Goal: Task Accomplishment & Management: Complete application form

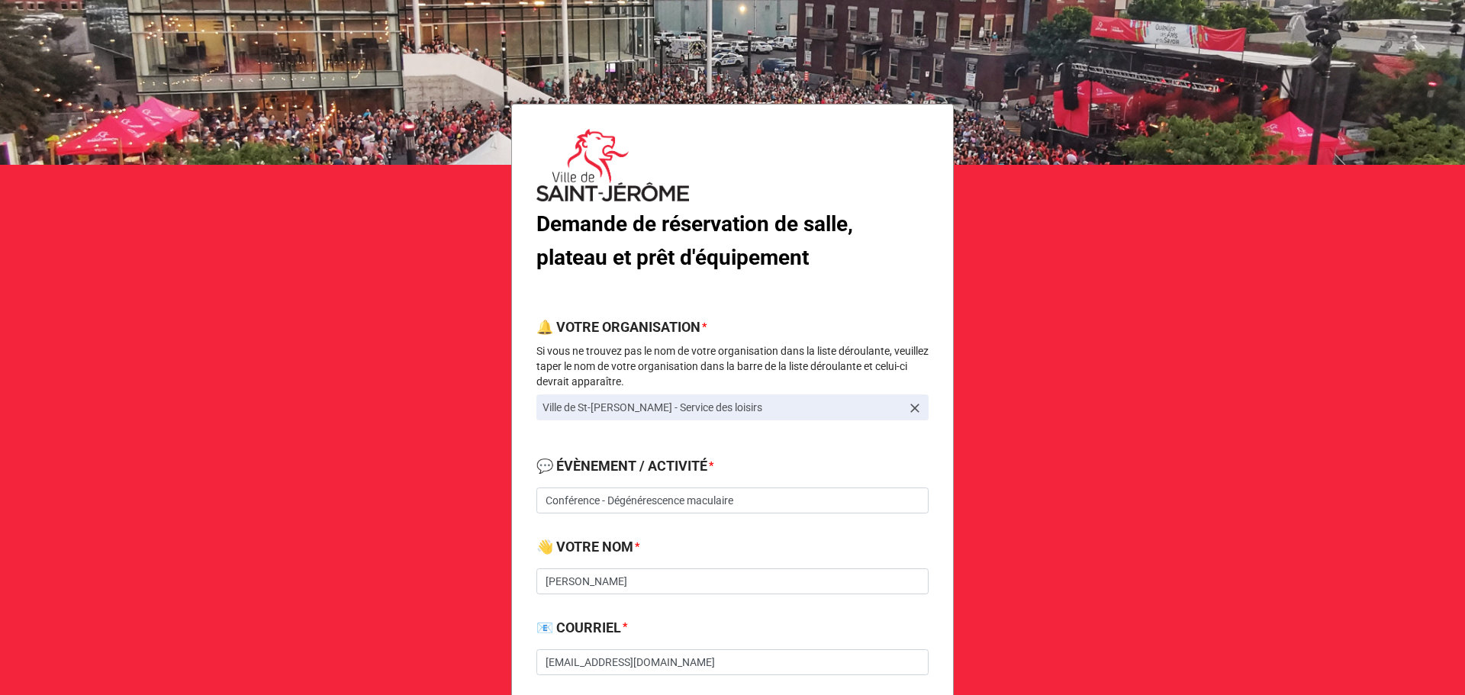
scroll to position [407, 0]
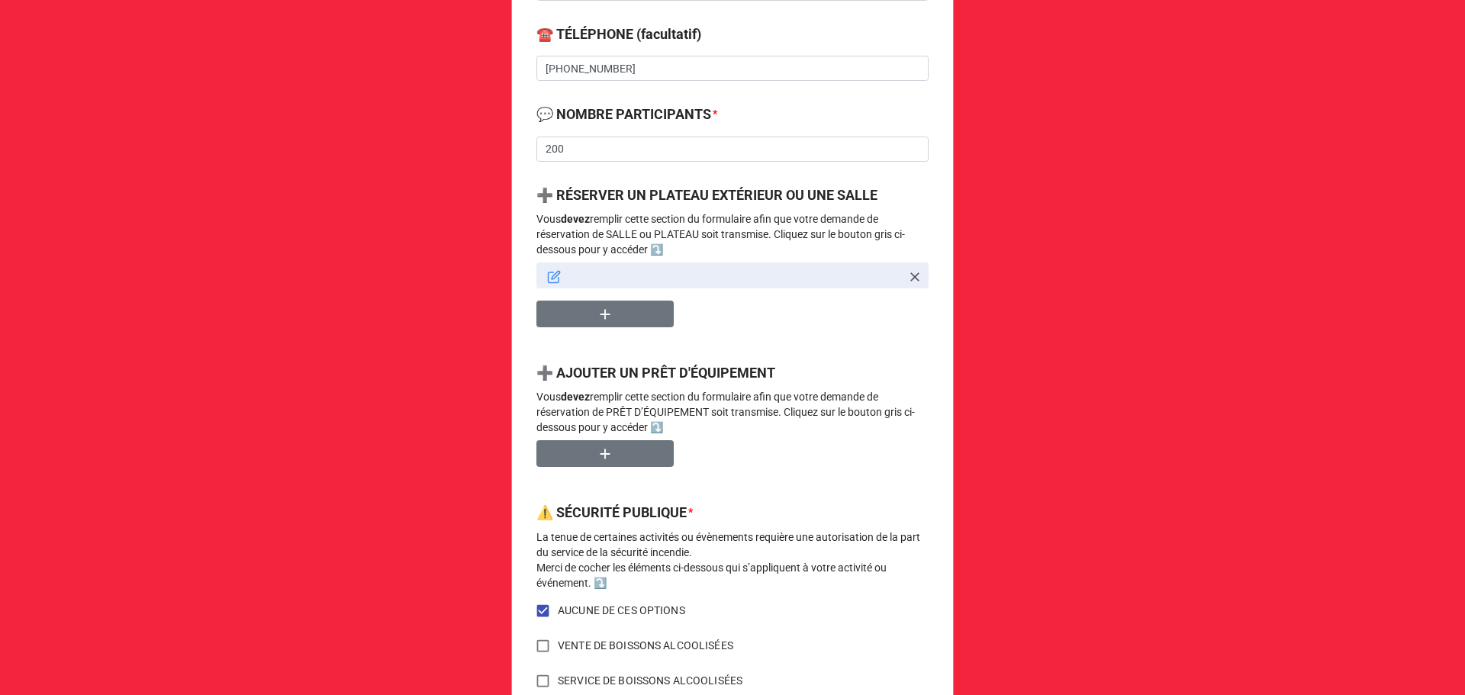
scroll to position [822, 0]
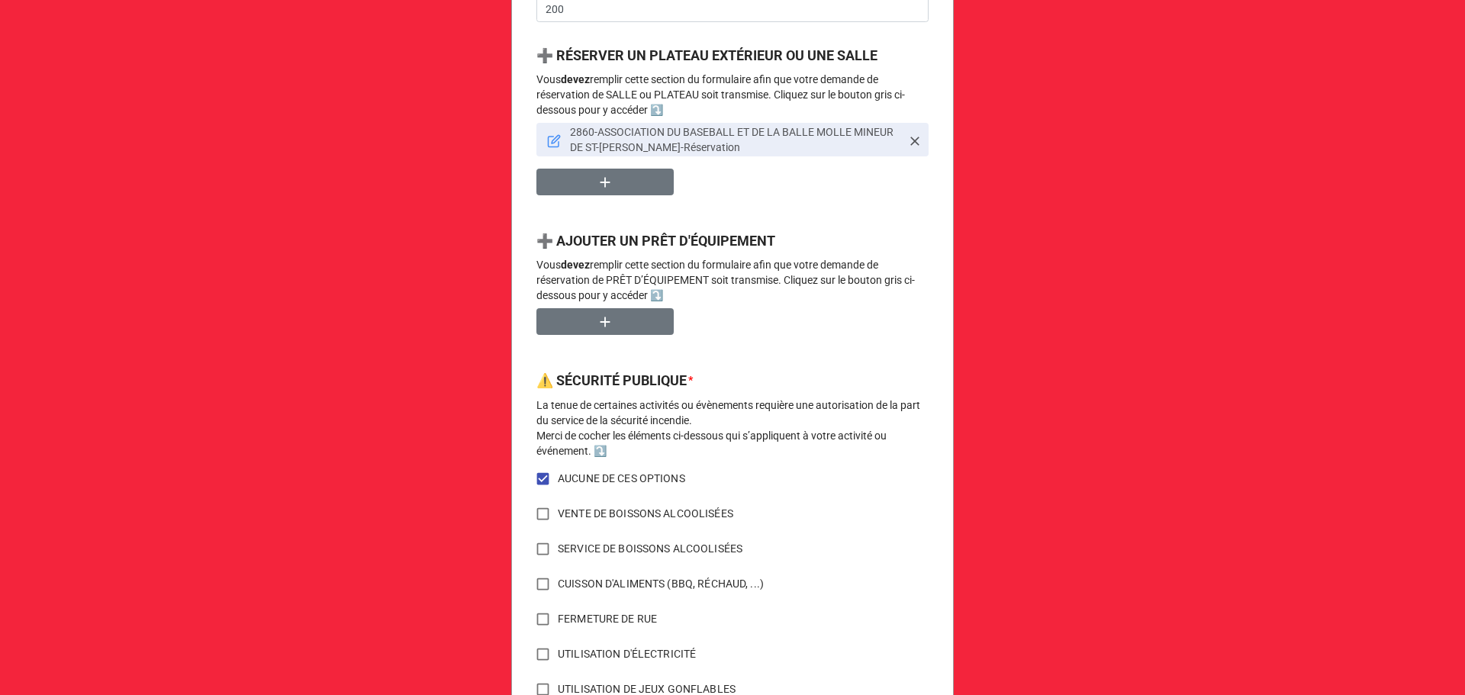
click at [552, 146] on icon at bounding box center [554, 141] width 14 height 14
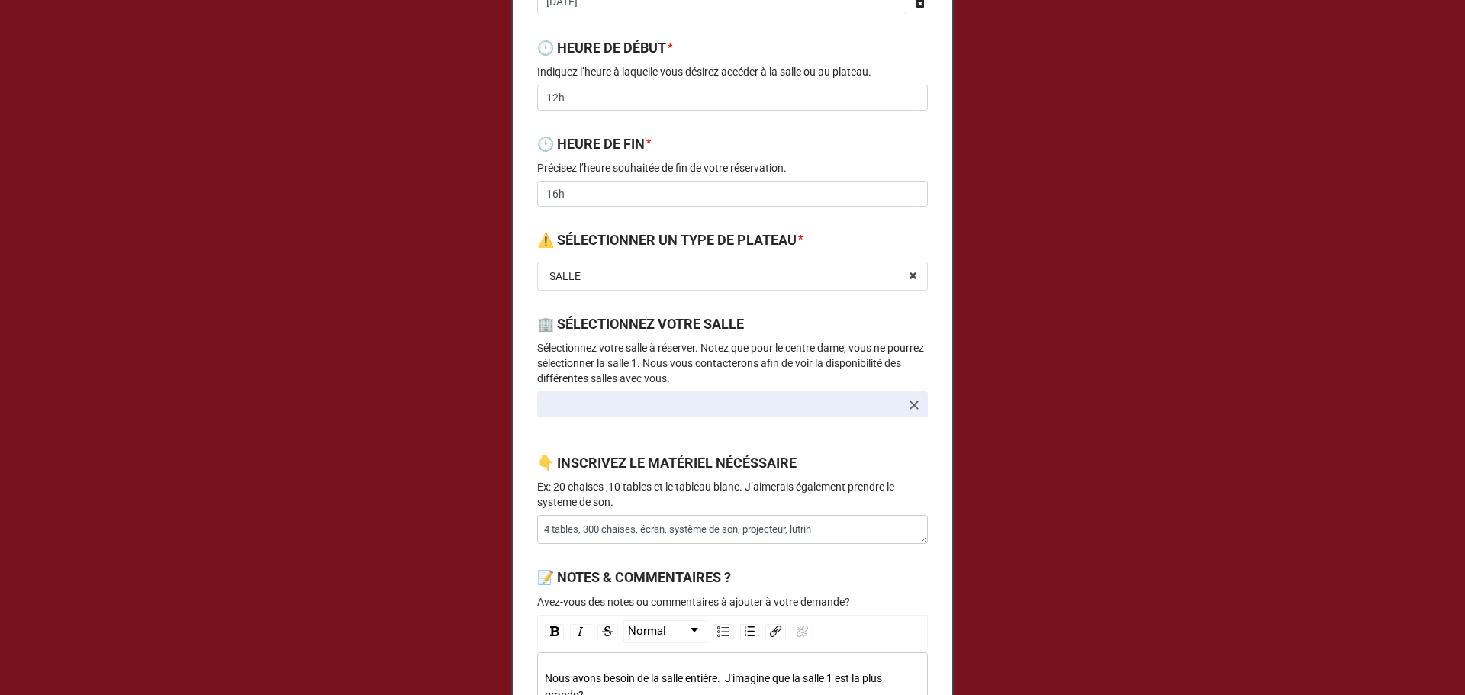
type textarea "x"
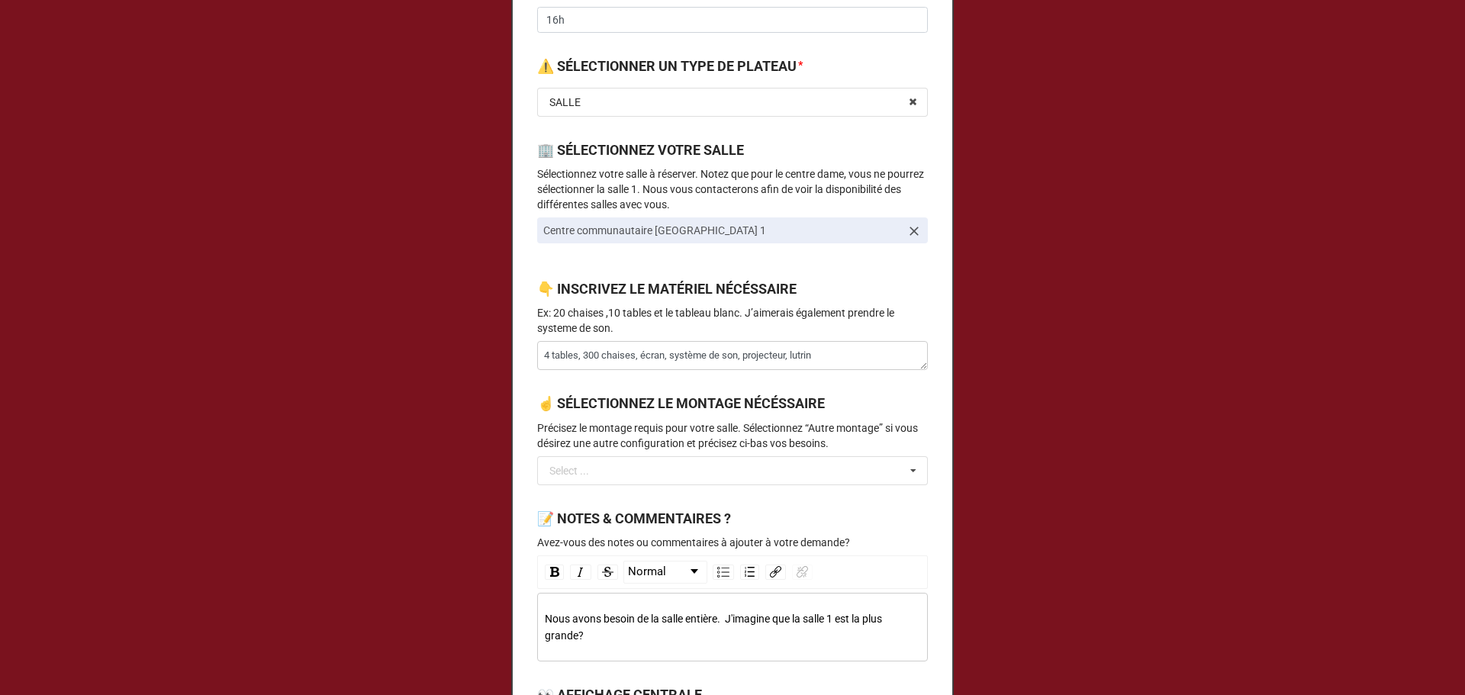
scroll to position [611, 0]
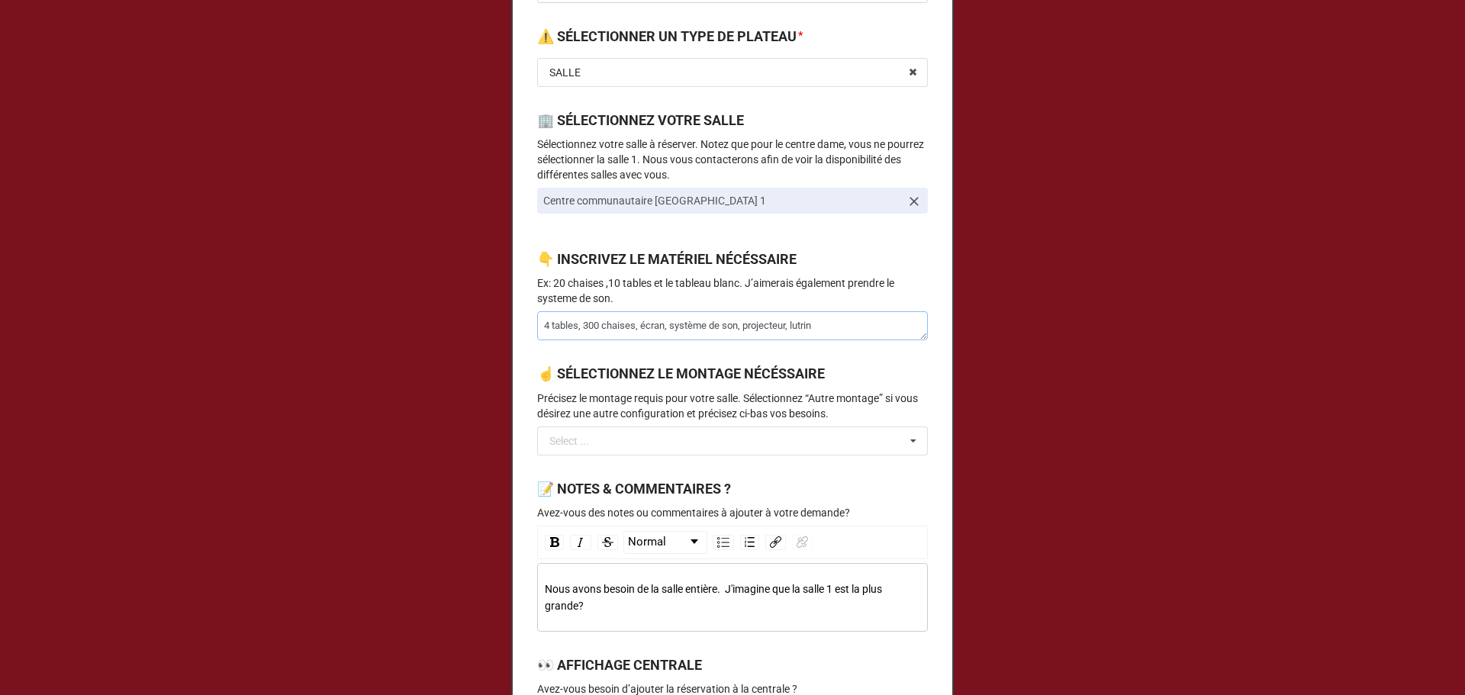
click at [583, 329] on textarea "4 tables, 300 chaises, écran, système de son, projecteur, lutrin" at bounding box center [732, 325] width 391 height 29
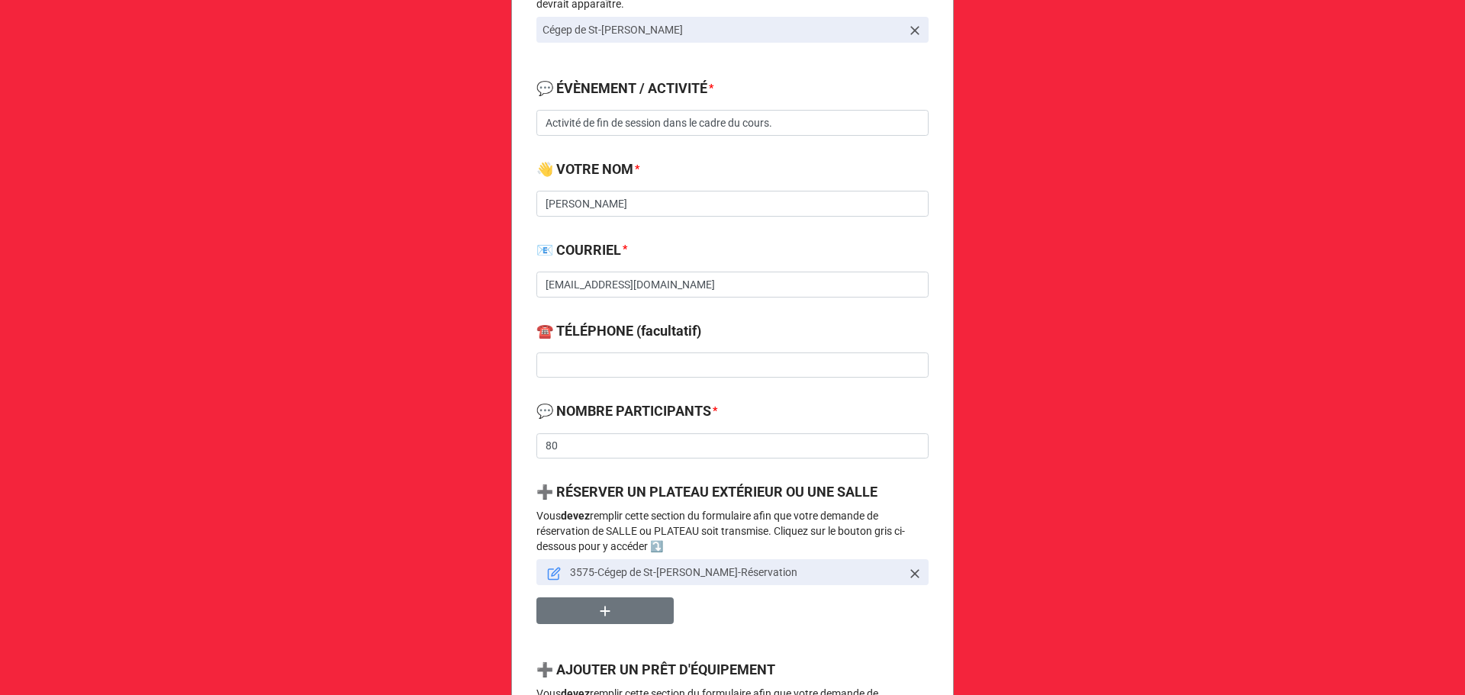
scroll to position [407, 0]
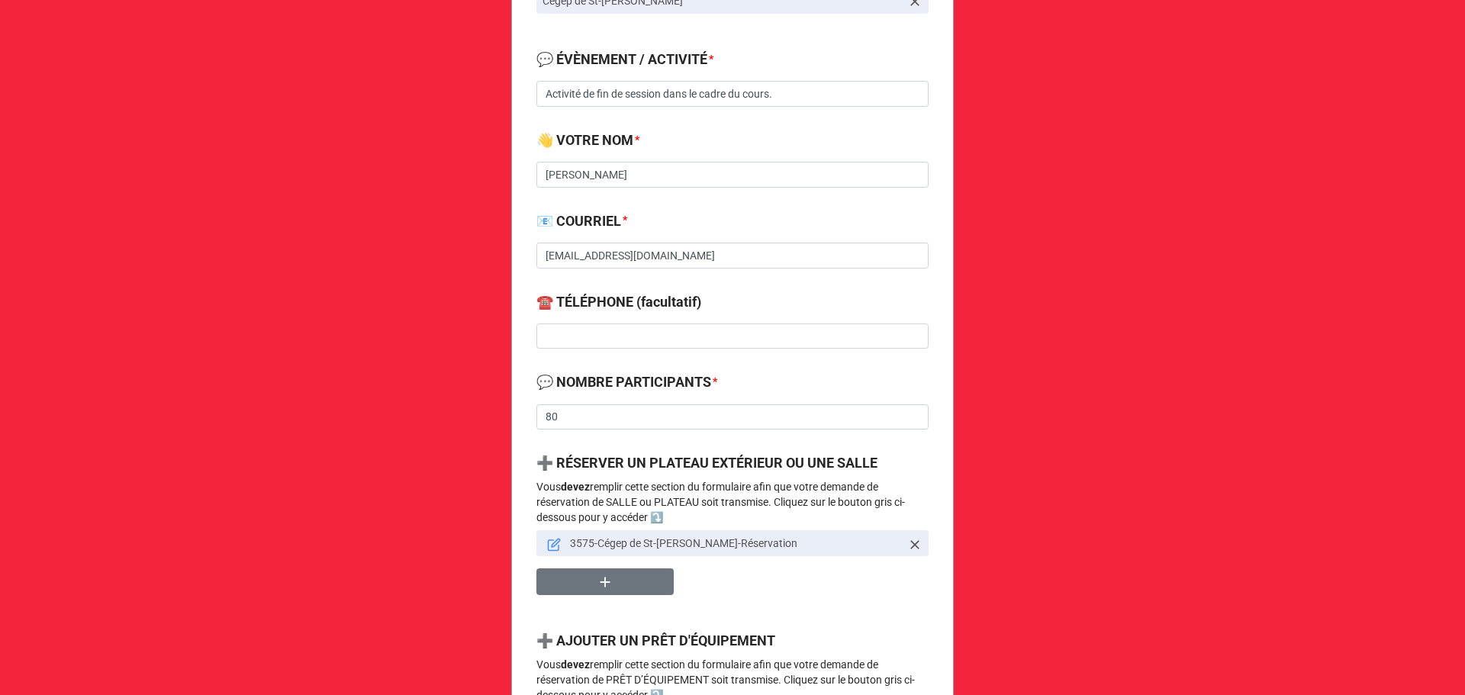
click at [547, 546] on icon at bounding box center [554, 545] width 14 height 14
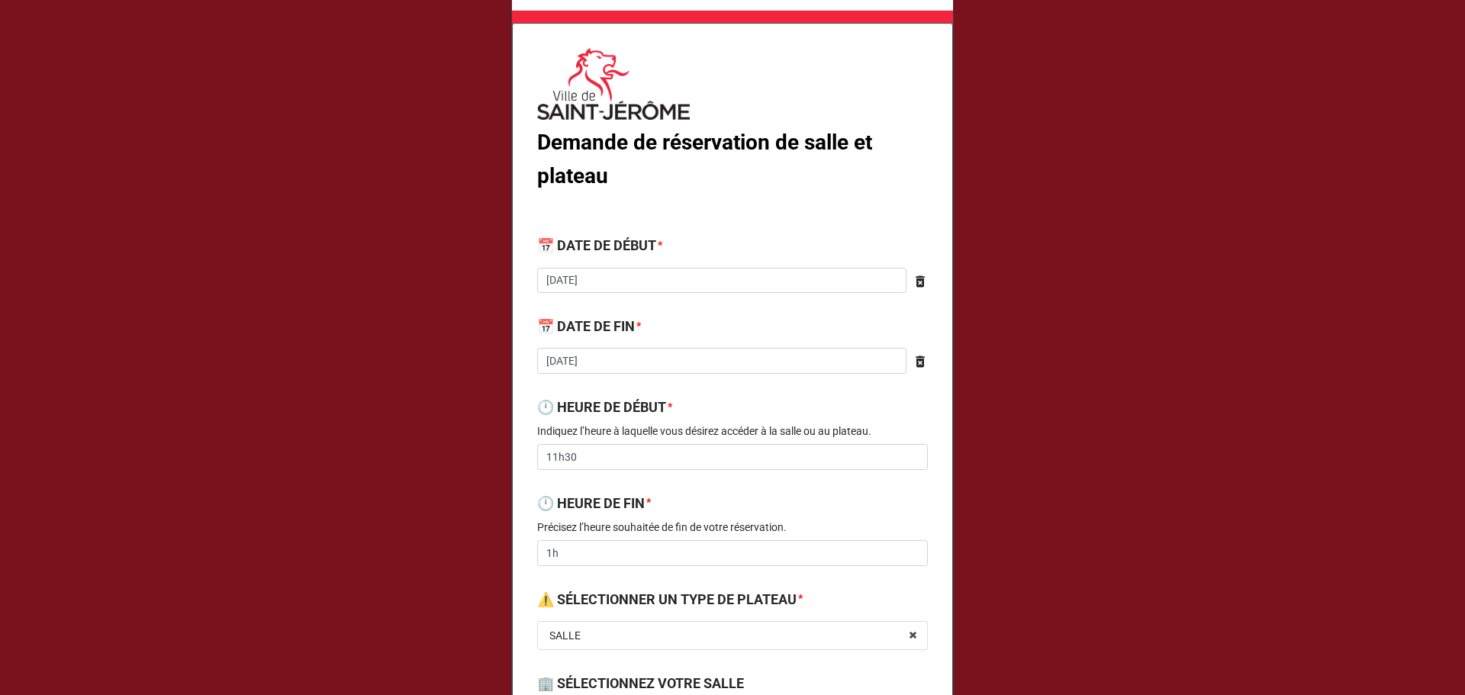
scroll to position [0, 0]
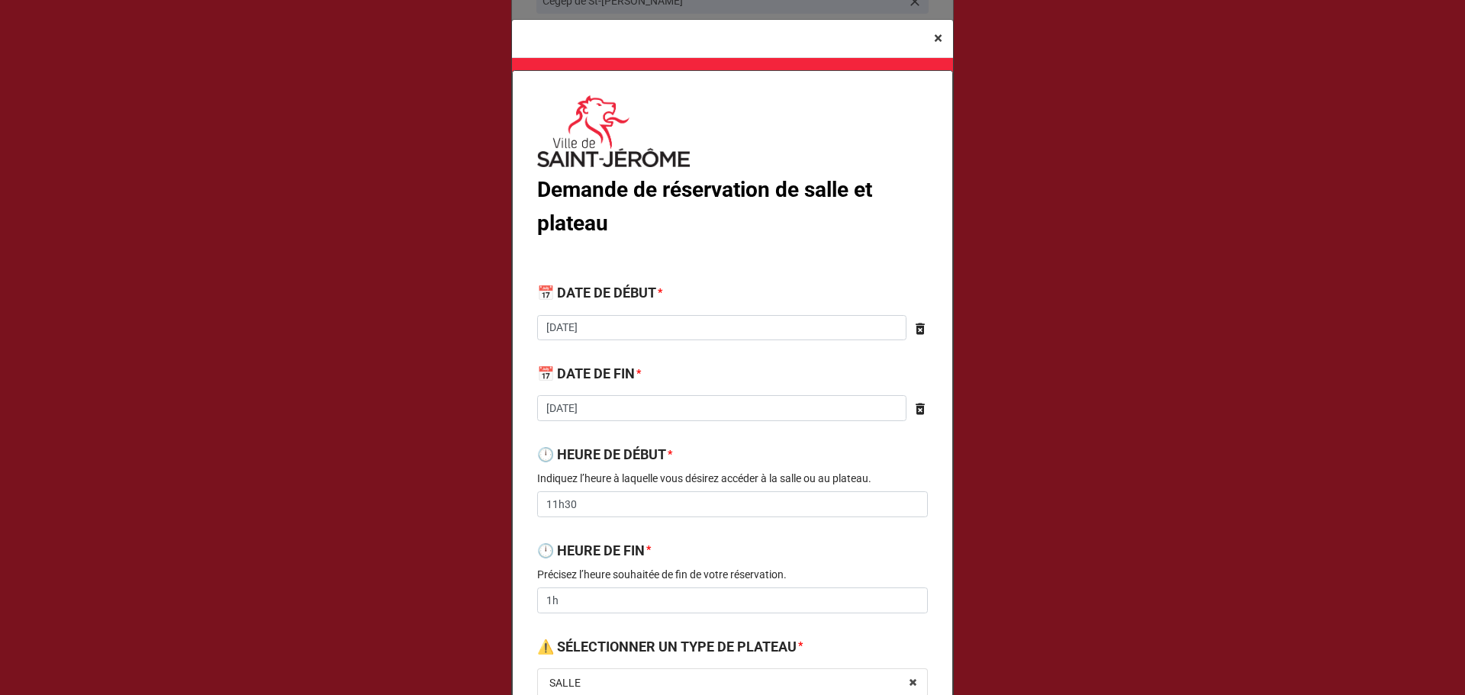
click at [934, 42] on span "×" at bounding box center [938, 38] width 8 height 18
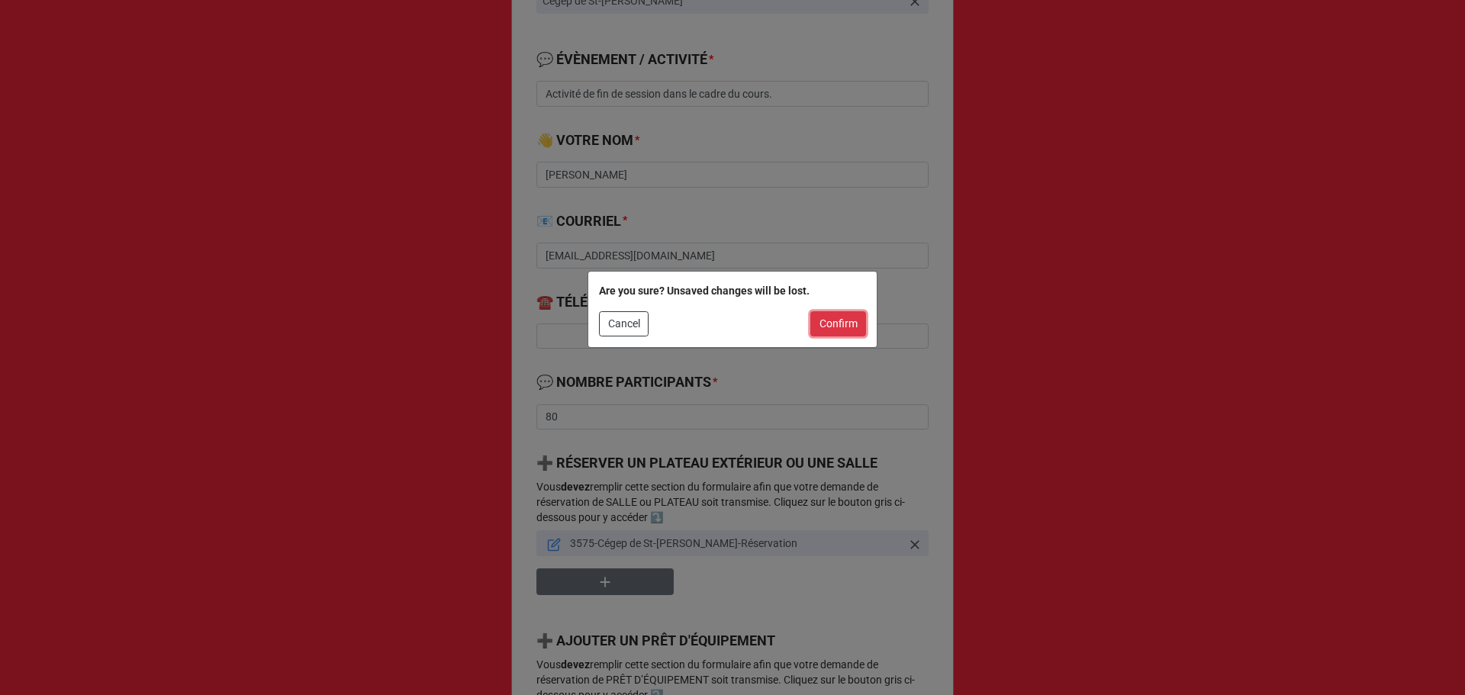
click at [843, 325] on button "Confirm" at bounding box center [839, 324] width 56 height 26
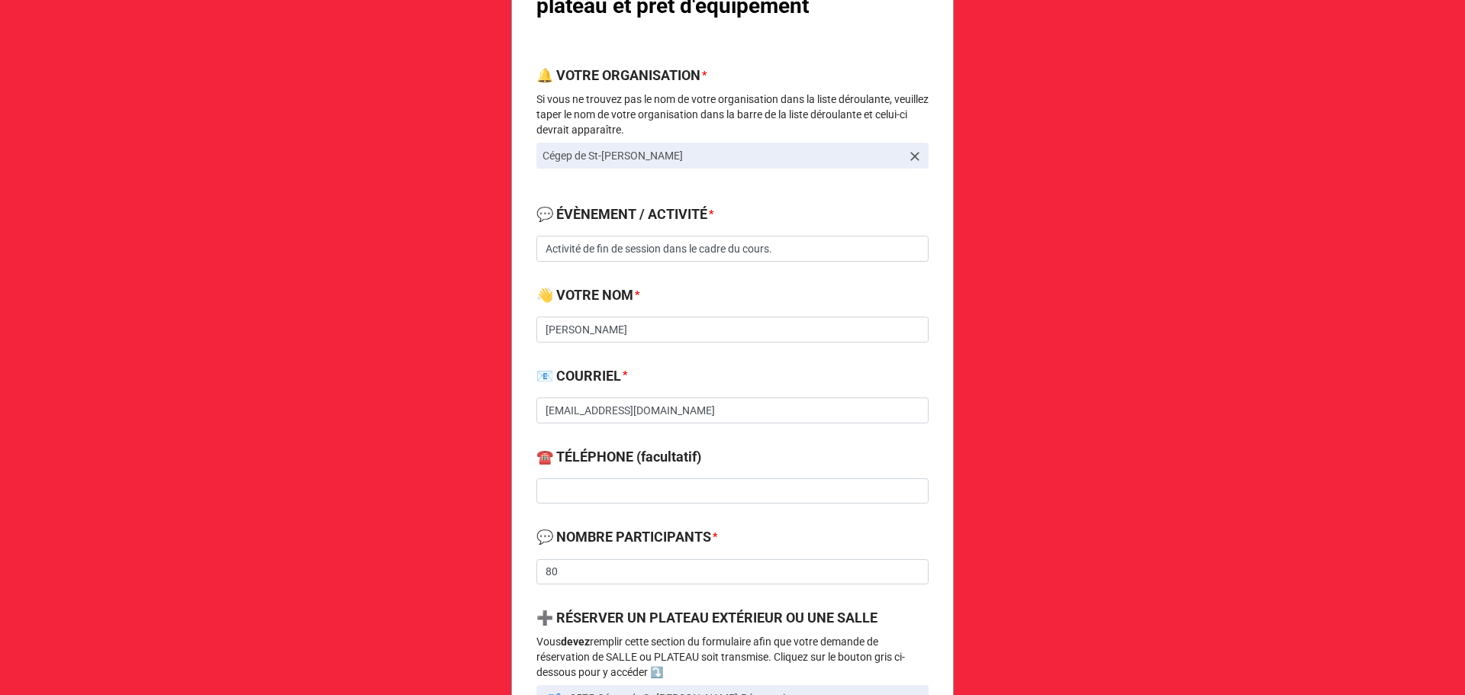
scroll to position [204, 0]
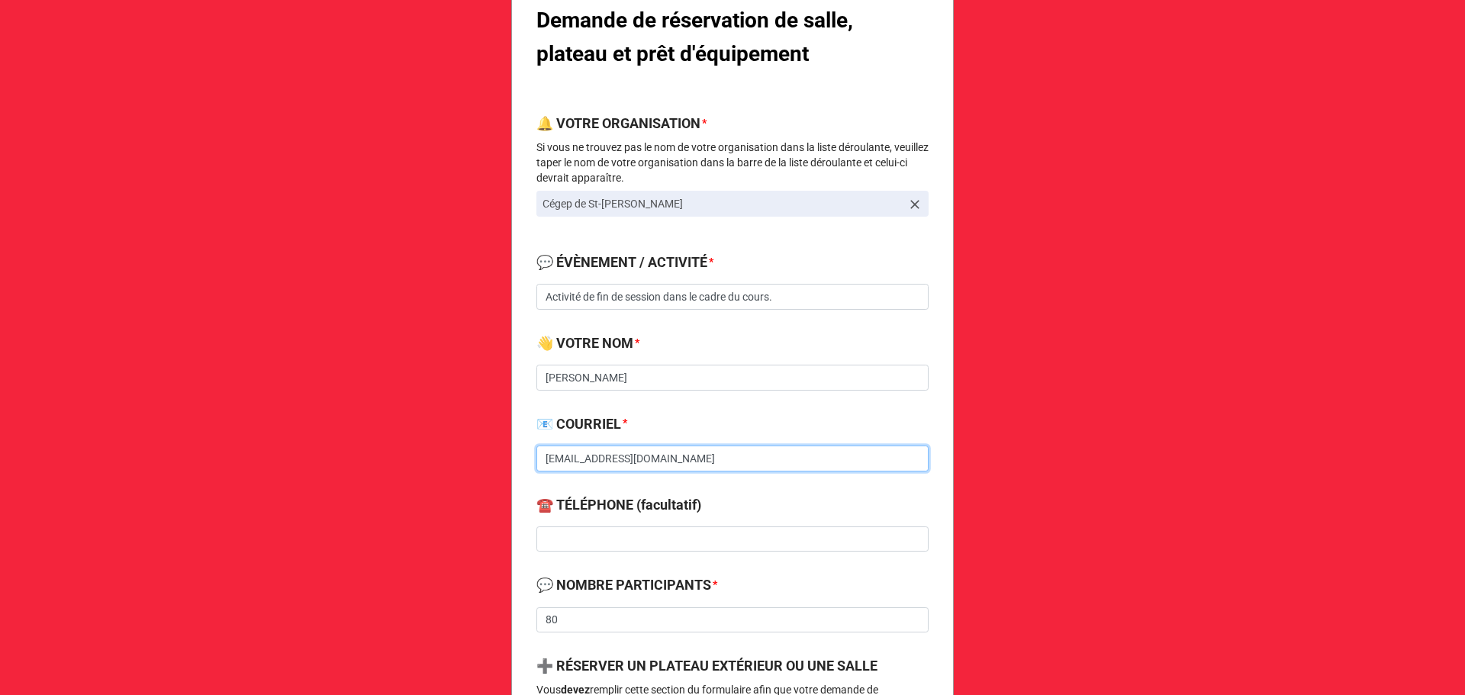
drag, startPoint x: 646, startPoint y: 463, endPoint x: 489, endPoint y: 495, distance: 159.9
click at [489, 495] on div "Demande de réservation de salle, plateau et prêt d'équipement 🔔 VOTRE ORGANISAT…" at bounding box center [732, 683] width 1465 height 1774
click at [659, 466] on input "ebegin@cstj.qc.ca" at bounding box center [733, 459] width 392 height 26
click at [648, 463] on input "ebegin@cstj.qc.ca" at bounding box center [733, 459] width 392 height 26
drag, startPoint x: 636, startPoint y: 463, endPoint x: 530, endPoint y: 461, distance: 105.3
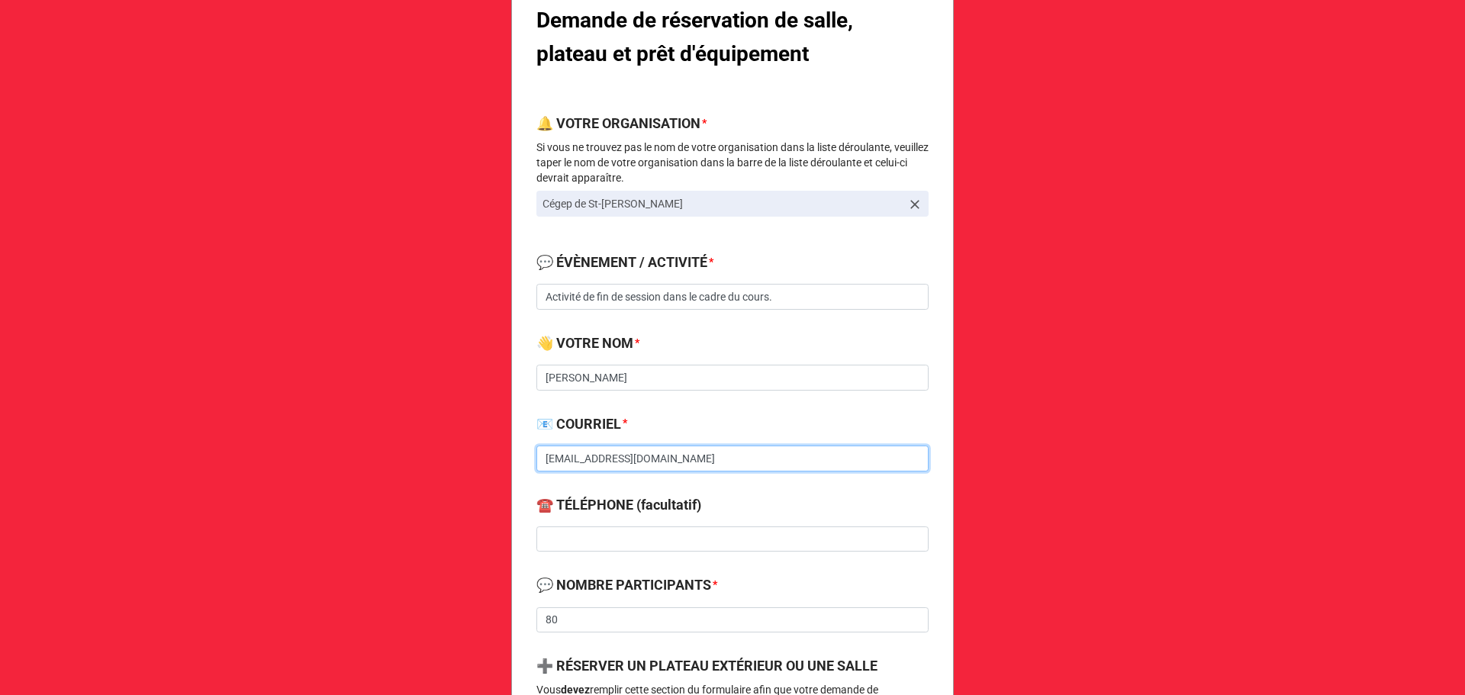
click at [831, 278] on b "💬 ÉVÈNEMENT / ACTIVITÉ *" at bounding box center [733, 265] width 392 height 27
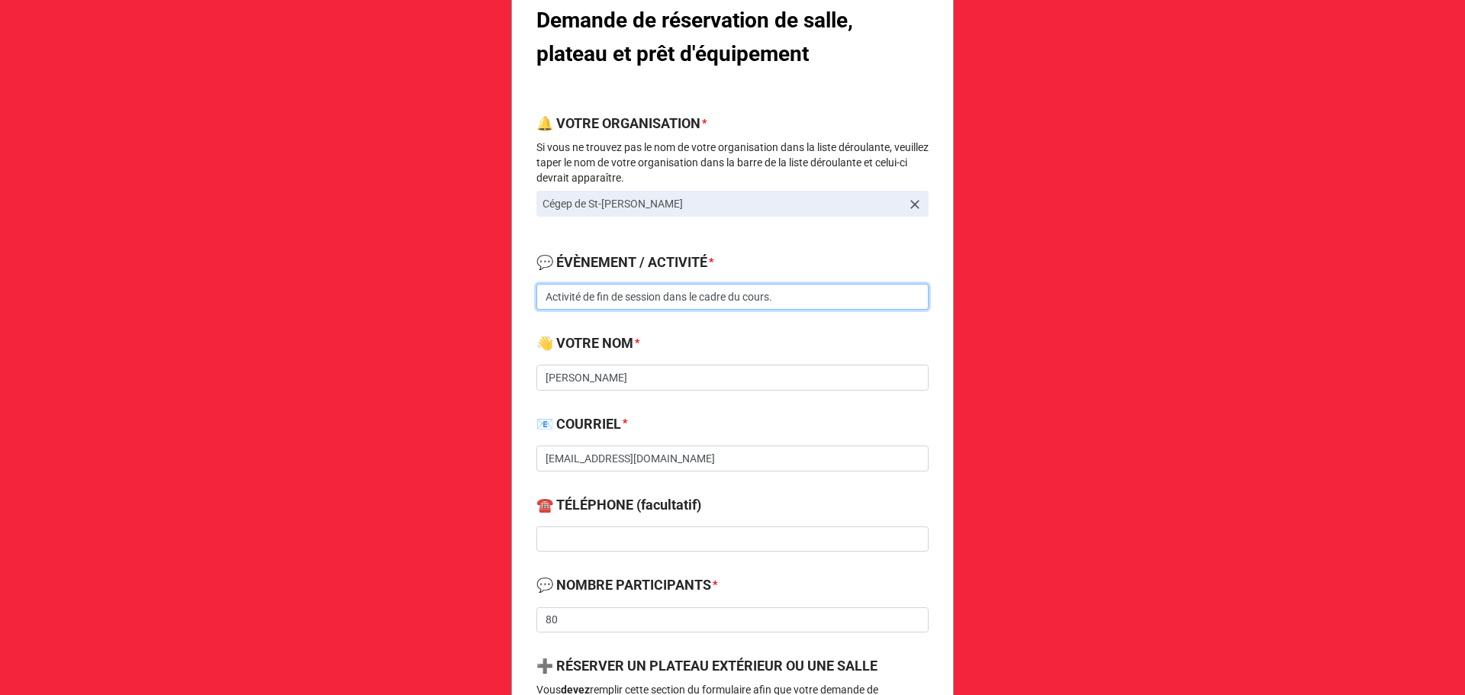
drag, startPoint x: 795, startPoint y: 298, endPoint x: 514, endPoint y: 314, distance: 281.3
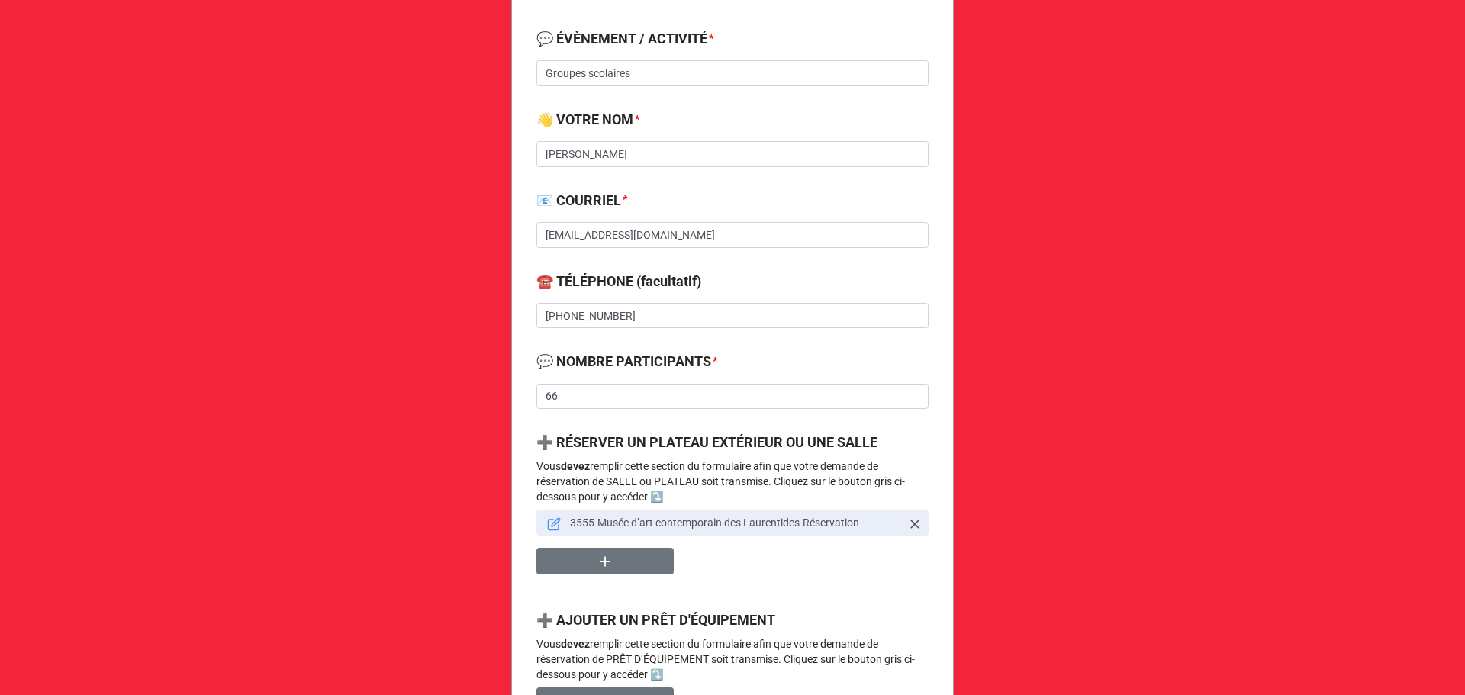
scroll to position [611, 0]
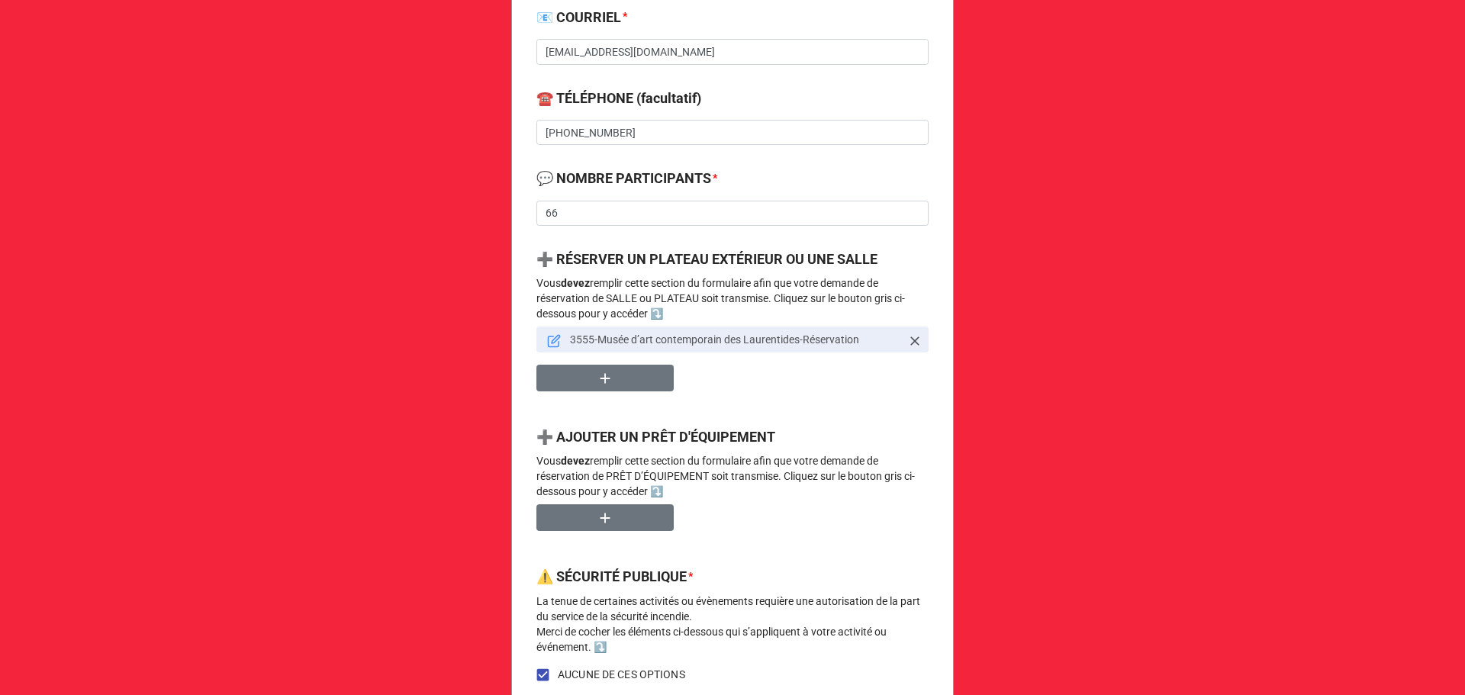
click at [547, 333] on link at bounding box center [554, 339] width 14 height 17
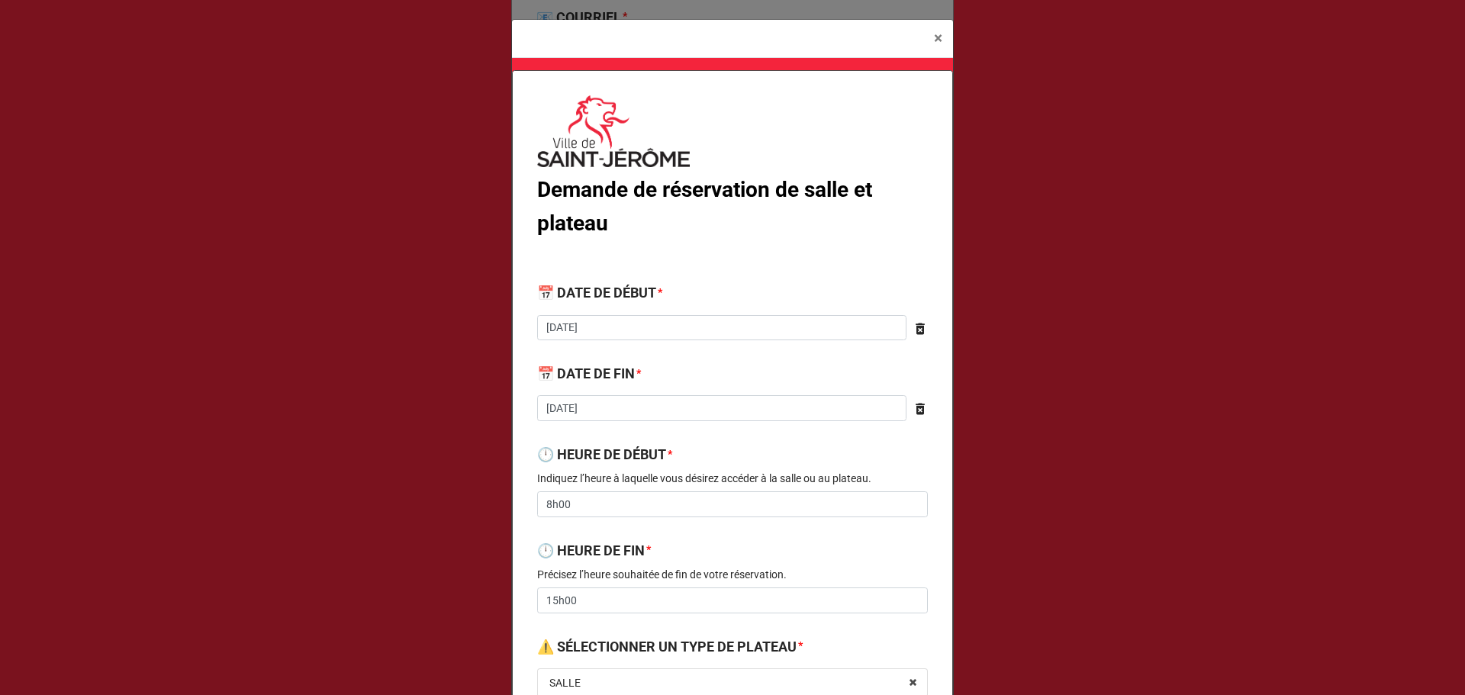
click at [754, 444] on b "🕛 HEURE DE DÉBUT *" at bounding box center [732, 457] width 391 height 27
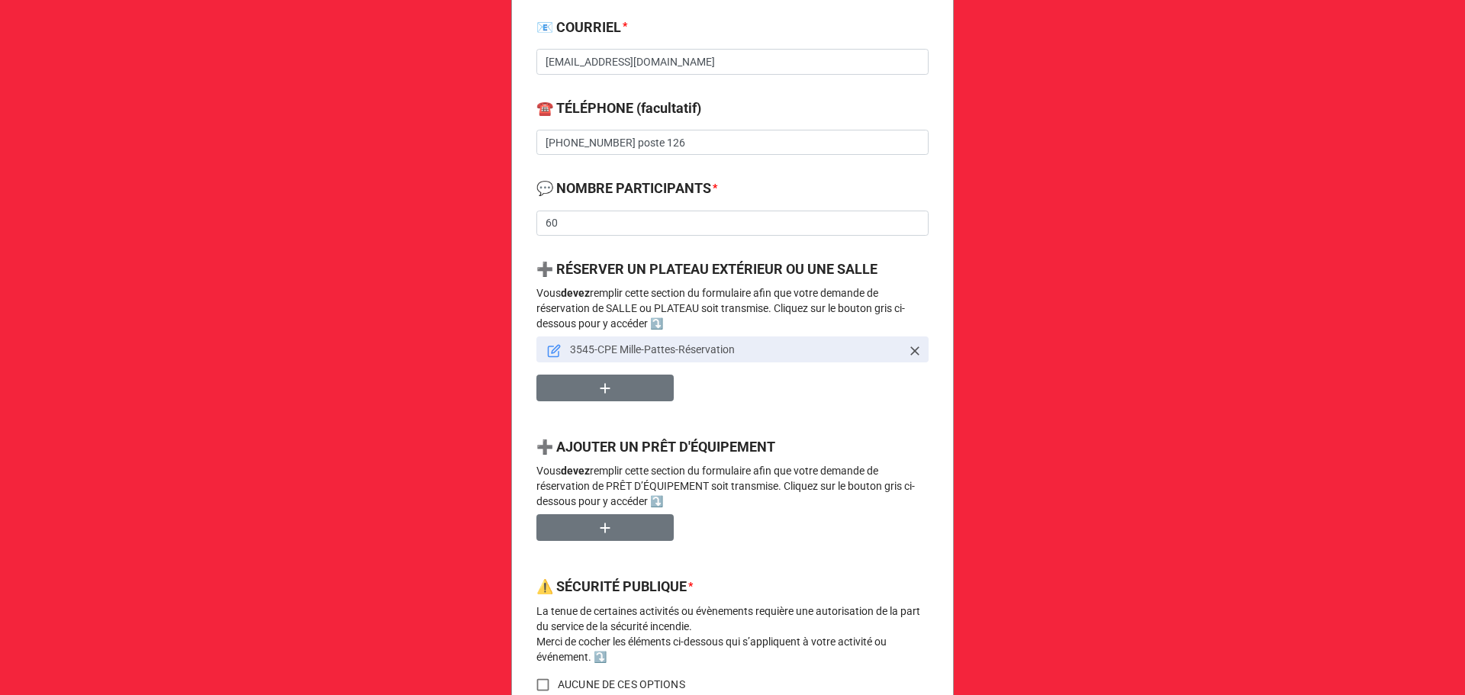
scroll to position [611, 0]
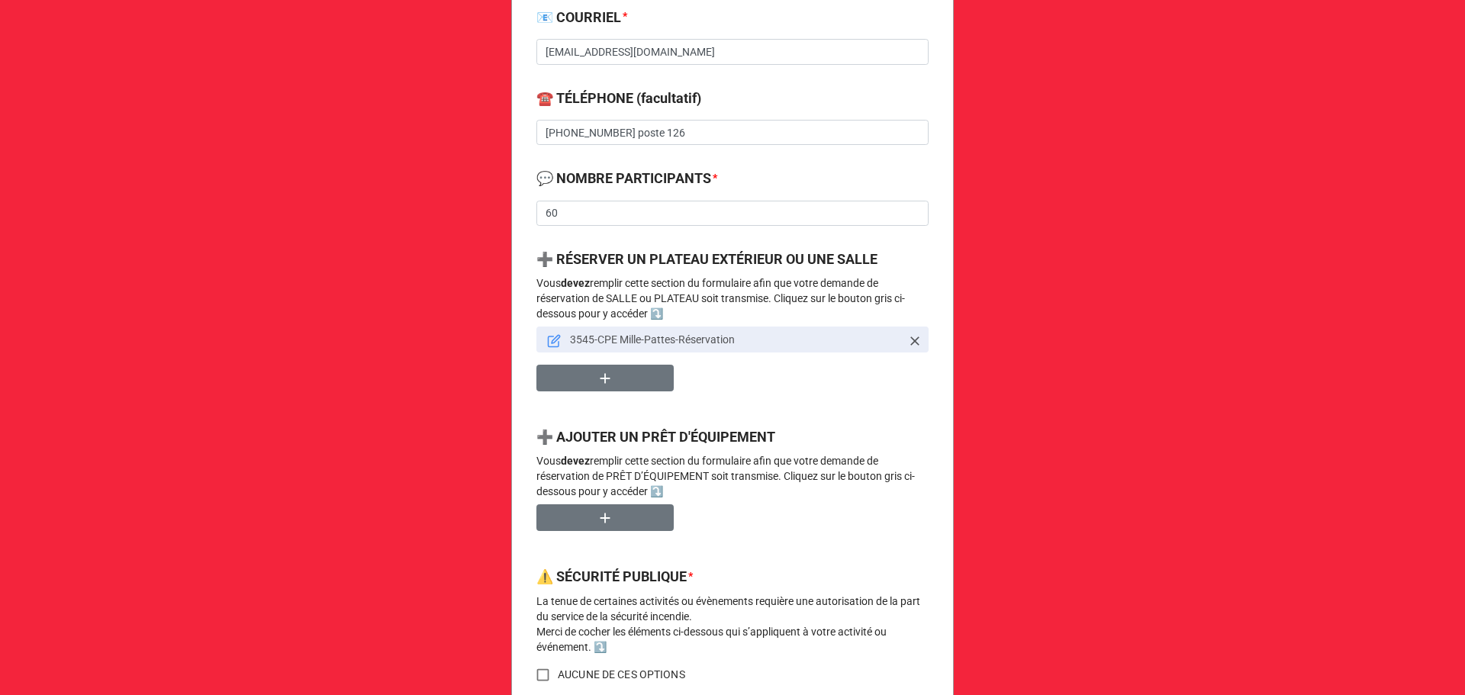
click at [549, 347] on icon at bounding box center [554, 342] width 11 height 11
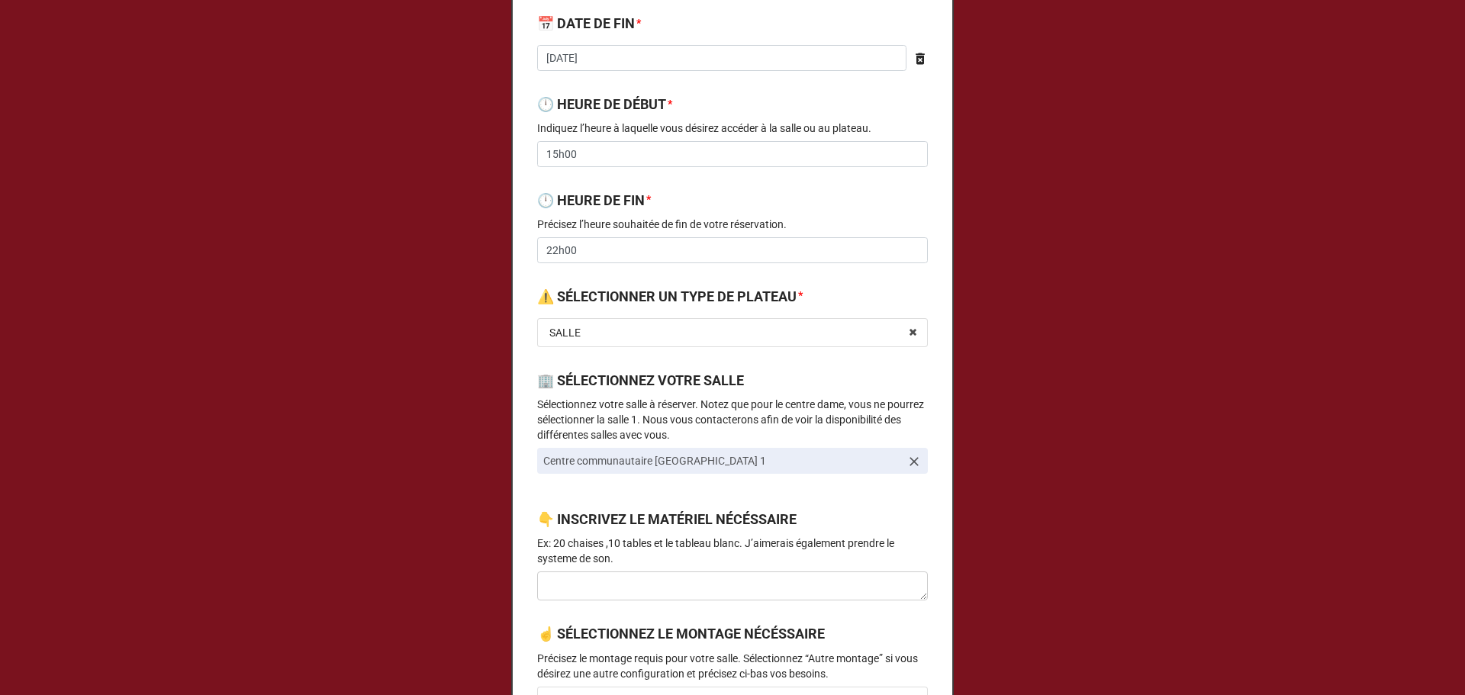
scroll to position [0, 0]
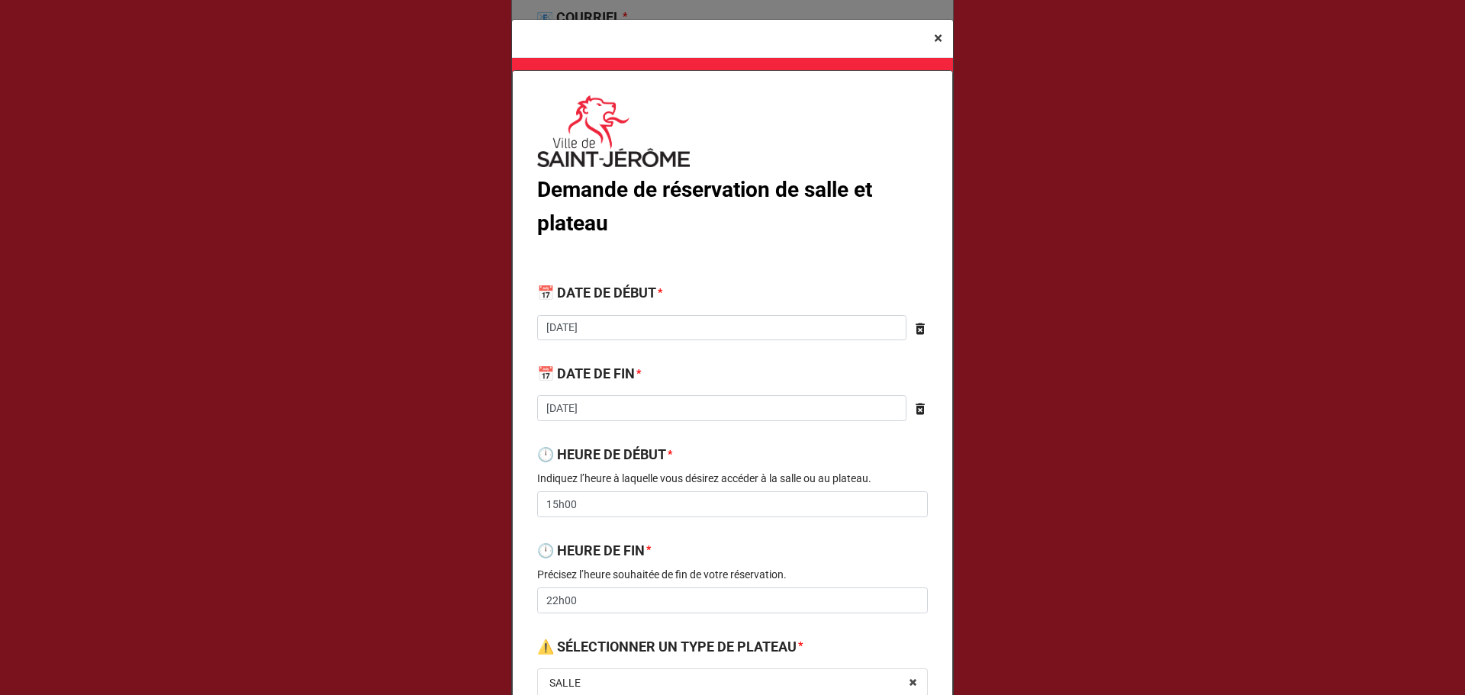
click at [934, 40] on span "×" at bounding box center [938, 38] width 8 height 18
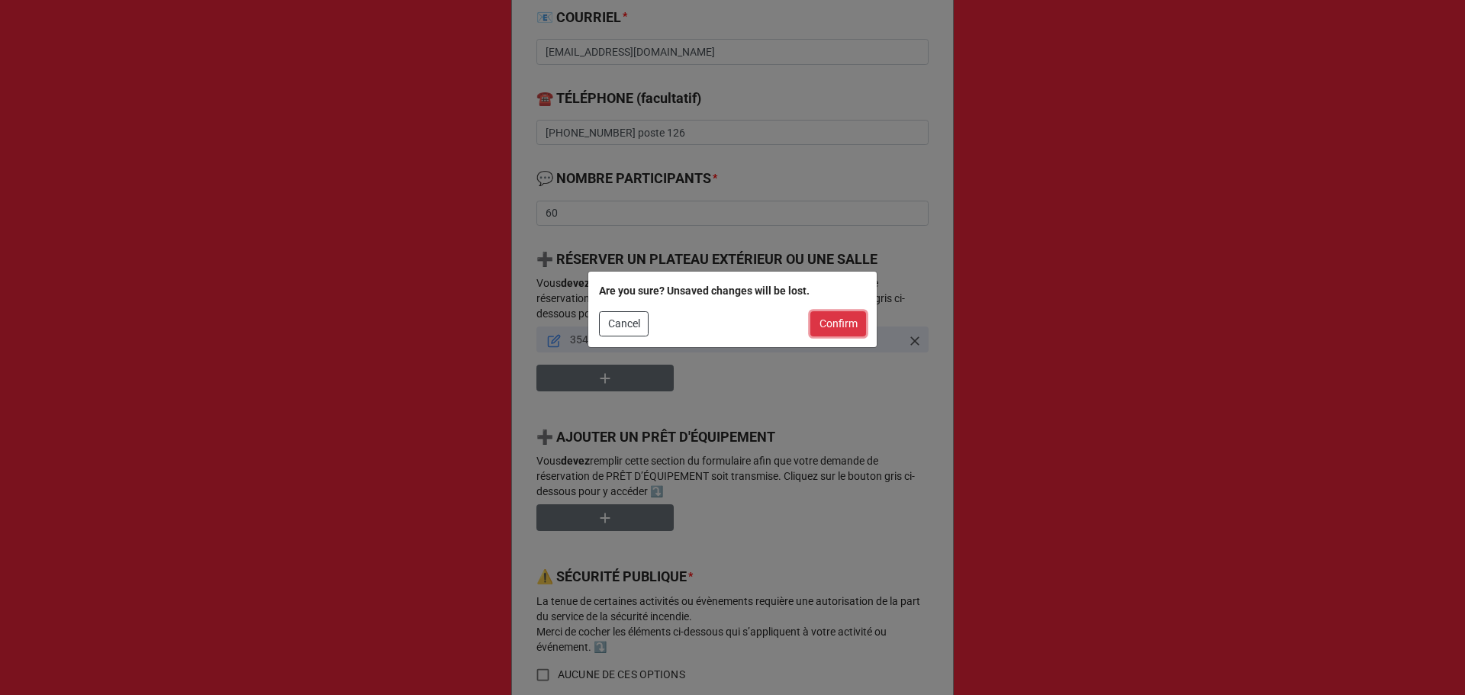
click at [834, 322] on button "Confirm" at bounding box center [839, 324] width 56 height 26
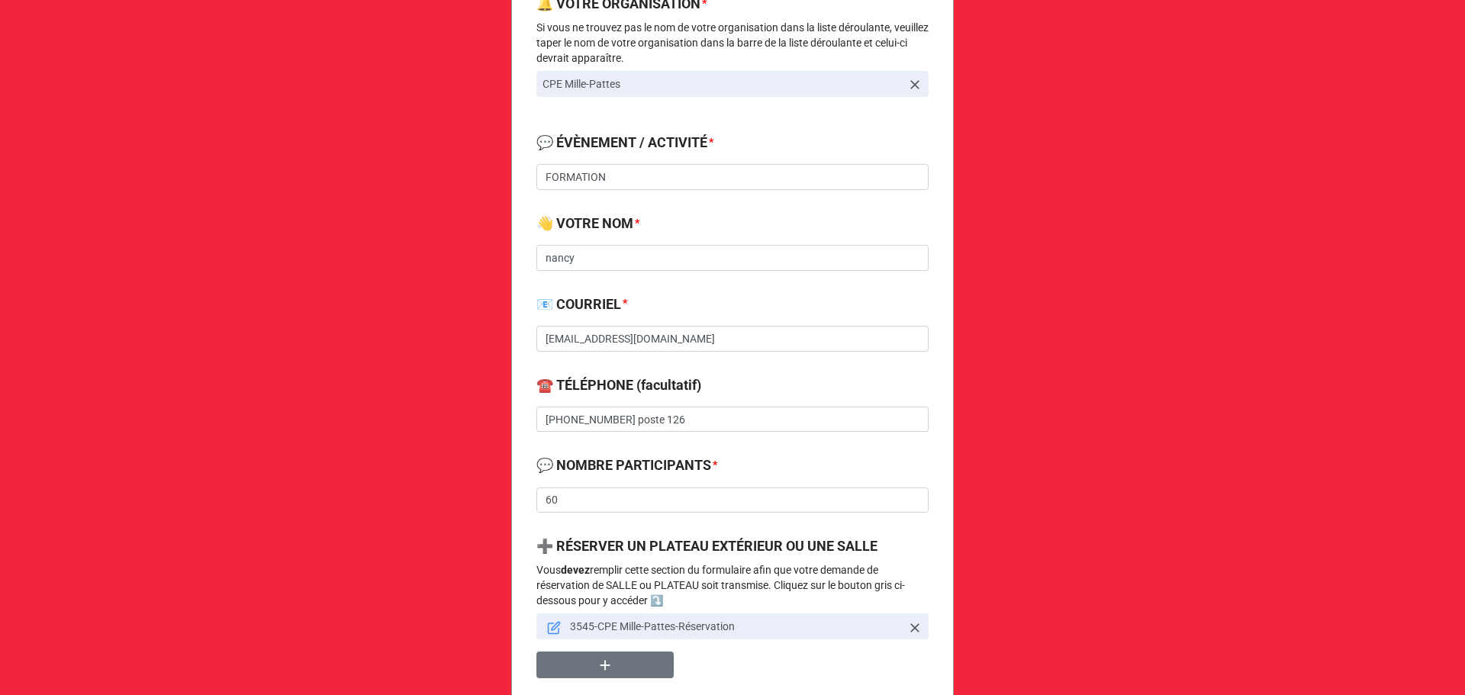
scroll to position [204, 0]
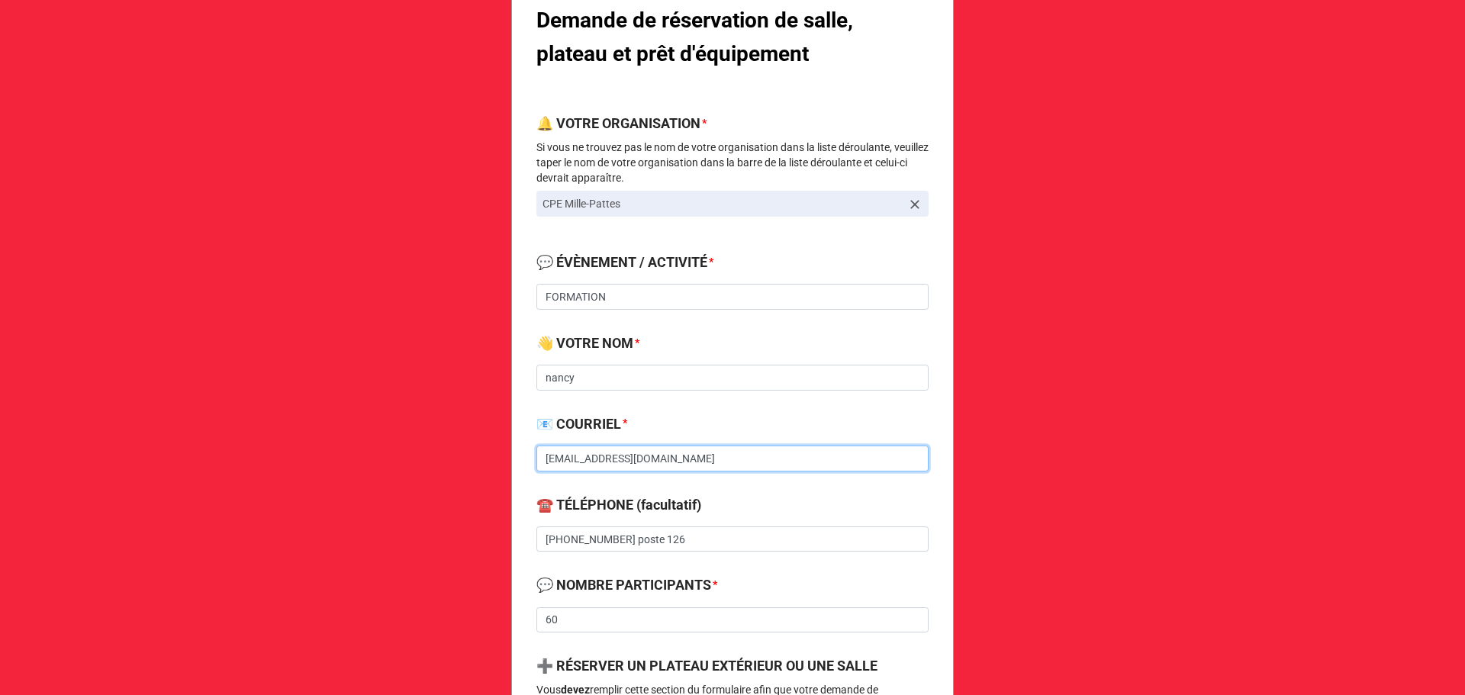
drag, startPoint x: 564, startPoint y: 458, endPoint x: 481, endPoint y: 474, distance: 84.7
click at [481, 474] on div "Demande de réservation de salle, plateau et prêt d'équipement 🔔 VOTRE ORGANISAT…" at bounding box center [732, 683] width 1465 height 1774
